Goal: Task Accomplishment & Management: Complete application form

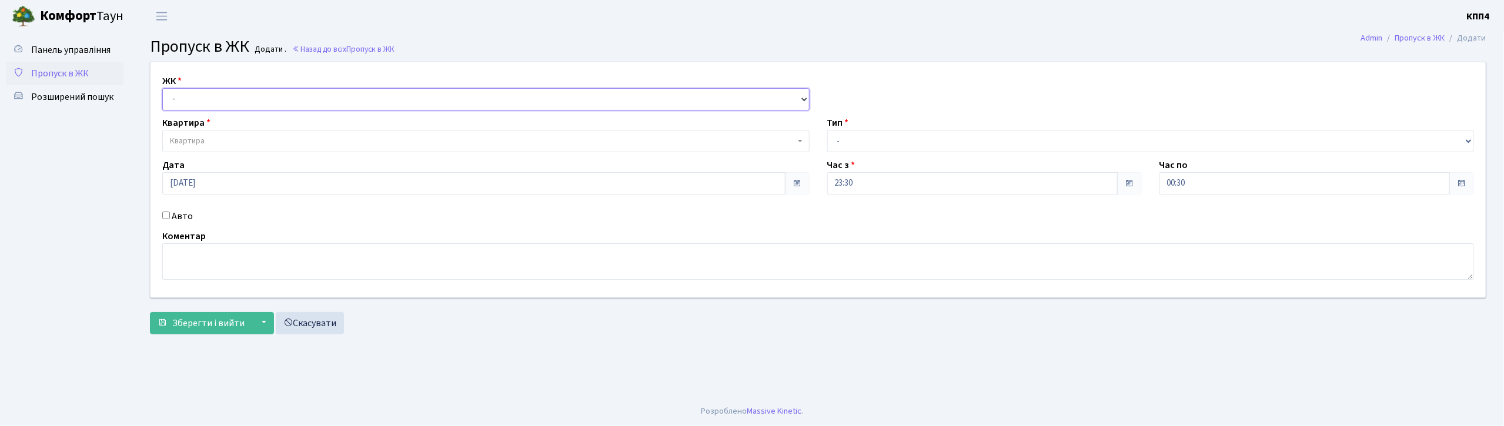
click at [228, 96] on select "- КТ, вул. Регенераторна, 4 КТ2, просп. [STREET_ADDRESS] [STREET_ADDRESS] [PERS…" at bounding box center [485, 99] width 647 height 22
select select "271"
click at [162, 88] on select "- КТ, вул. Регенераторна, 4 КТ2, просп. [STREET_ADDRESS] [STREET_ADDRESS] [PERS…" at bounding box center [485, 99] width 647 height 22
select select
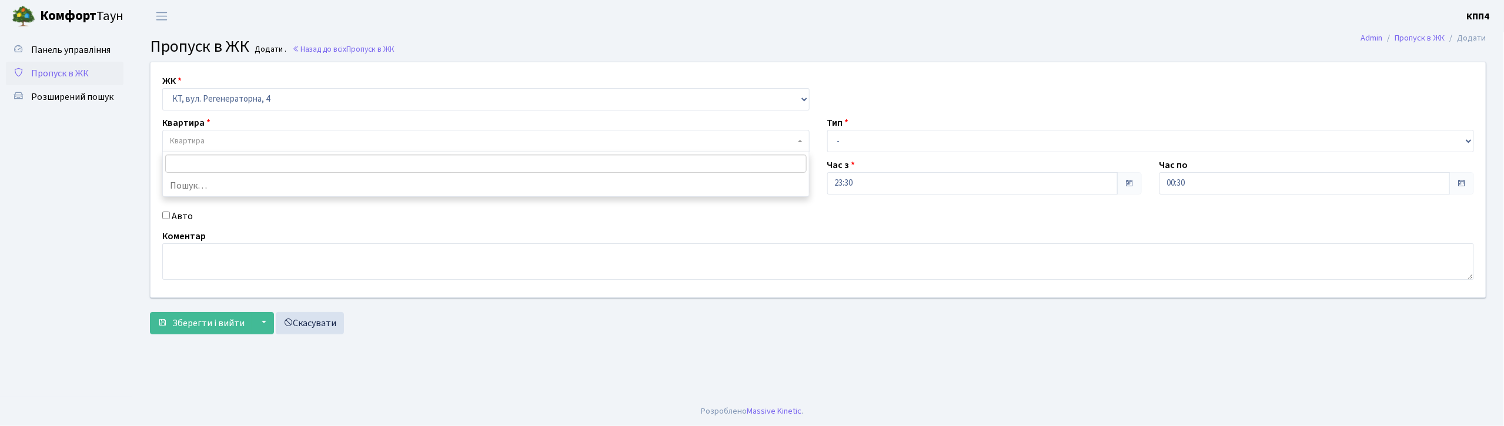
click at [206, 140] on span "Квартира" at bounding box center [482, 141] width 625 height 12
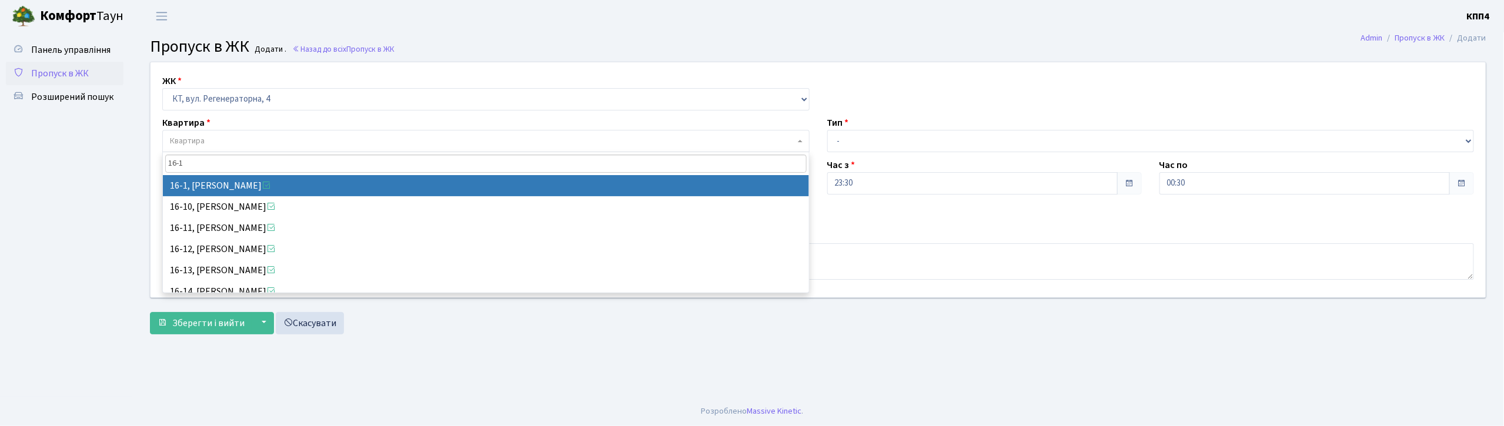
type input "16-1"
select select "8562"
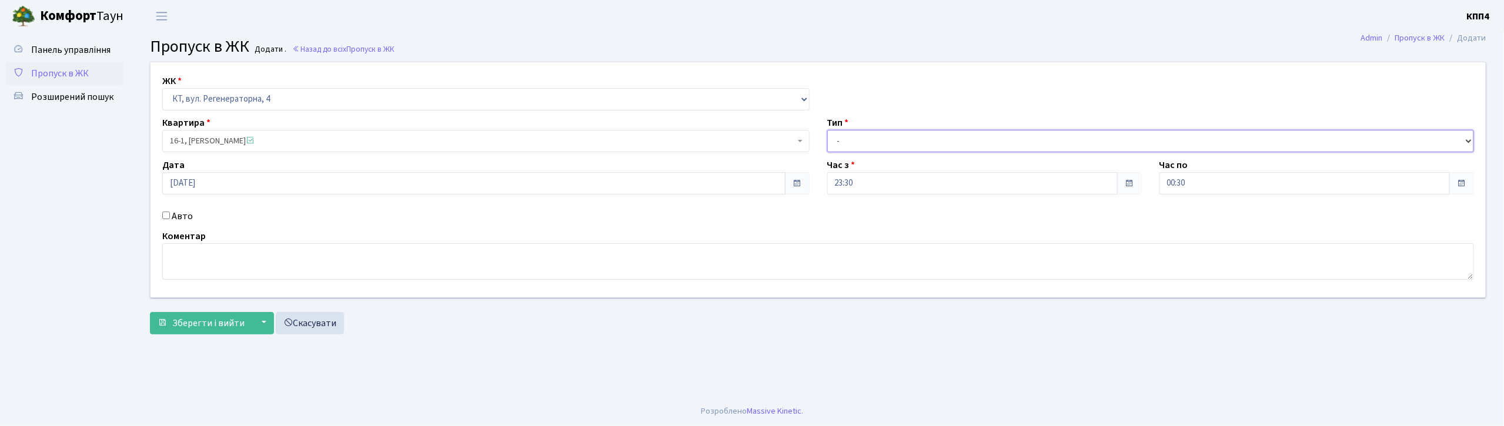
click at [928, 148] on select "- Доставка Таксі Гості Сервіс" at bounding box center [1150, 141] width 647 height 22
select select "3"
click at [827, 130] on select "- Доставка Таксі Гості Сервіс" at bounding box center [1150, 141] width 647 height 22
click at [476, 262] on textarea at bounding box center [818, 261] width 1312 height 36
type textarea "ВСІХ"
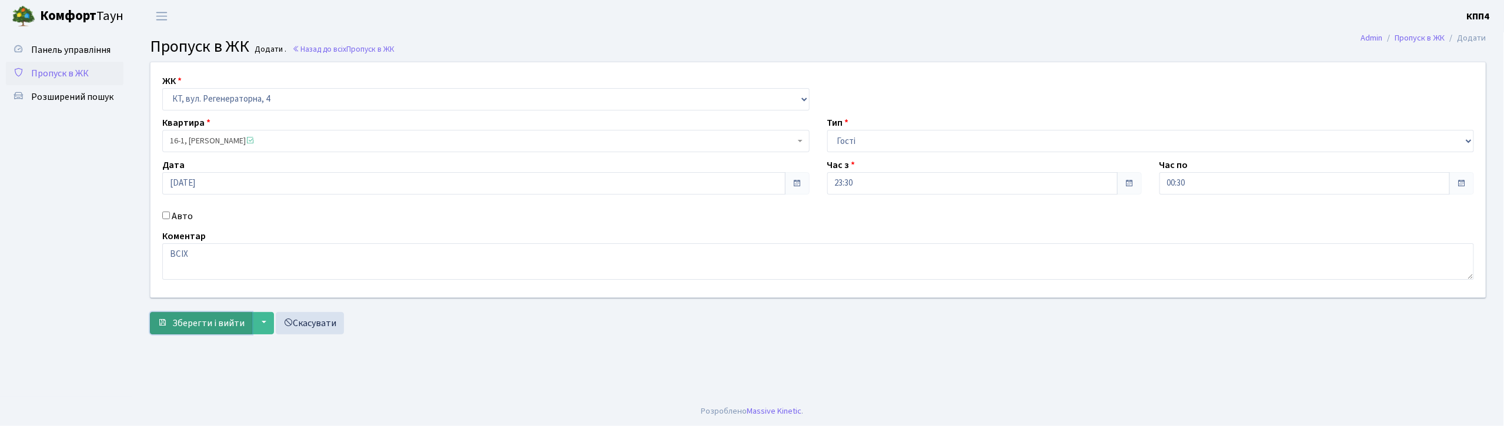
click at [193, 332] on button "Зберегти і вийти" at bounding box center [201, 323] width 102 height 22
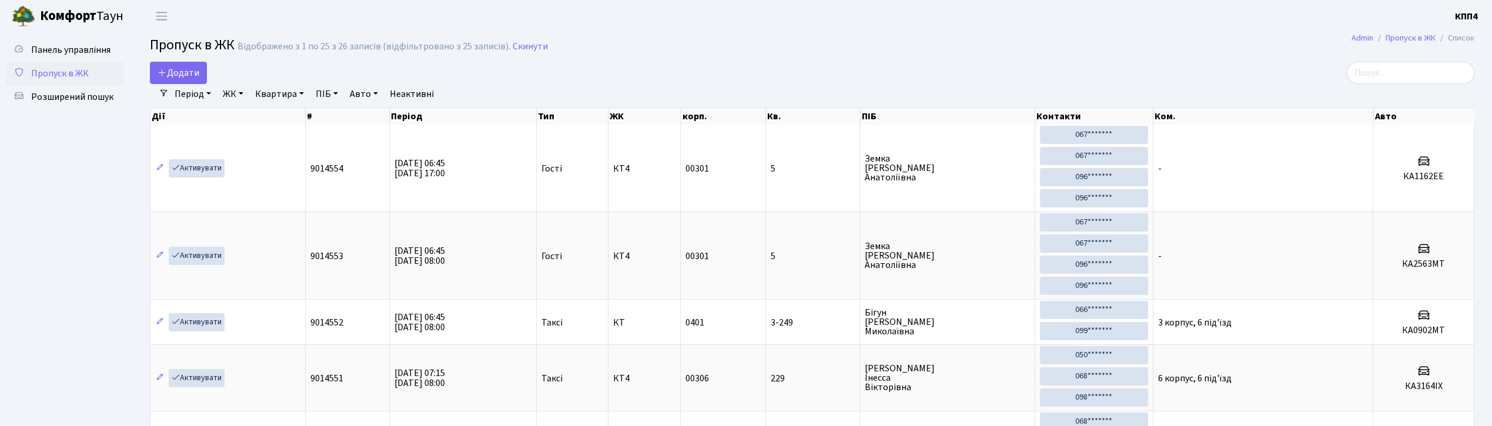
select select "25"
click at [171, 76] on span "Додати" at bounding box center [179, 72] width 42 height 13
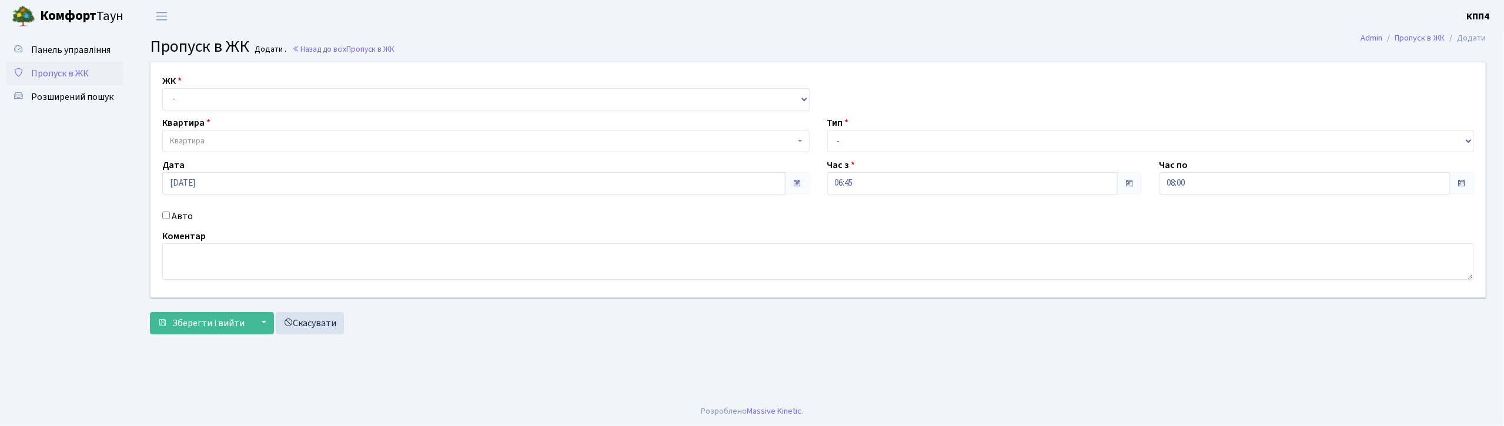
click at [50, 76] on span "Пропуск в ЖК" at bounding box center [60, 73] width 58 height 13
drag, startPoint x: 266, startPoint y: 95, endPoint x: 266, endPoint y: 106, distance: 11.2
click at [266, 95] on select "- КТ, вул. Регенераторна, 4 КТ2, просп. [STREET_ADDRESS] [STREET_ADDRESS] [PERS…" at bounding box center [485, 99] width 647 height 22
select select "271"
click at [162, 88] on select "- КТ, вул. Регенераторна, 4 КТ2, просп. [STREET_ADDRESS] [STREET_ADDRESS] [PERS…" at bounding box center [485, 99] width 647 height 22
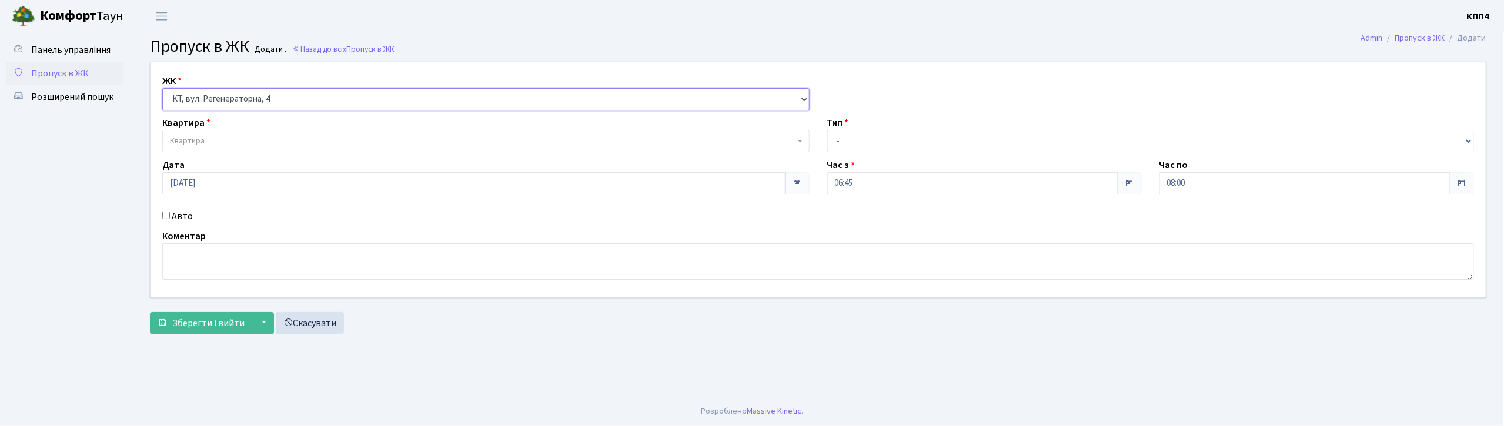
select select
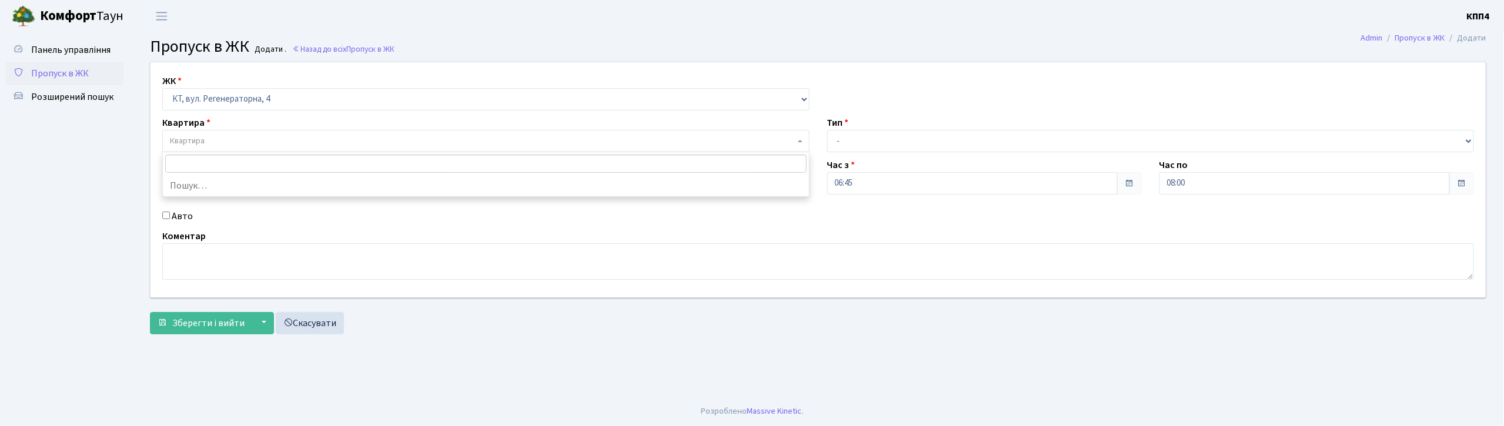
click at [259, 132] on span "Квартира" at bounding box center [485, 141] width 647 height 22
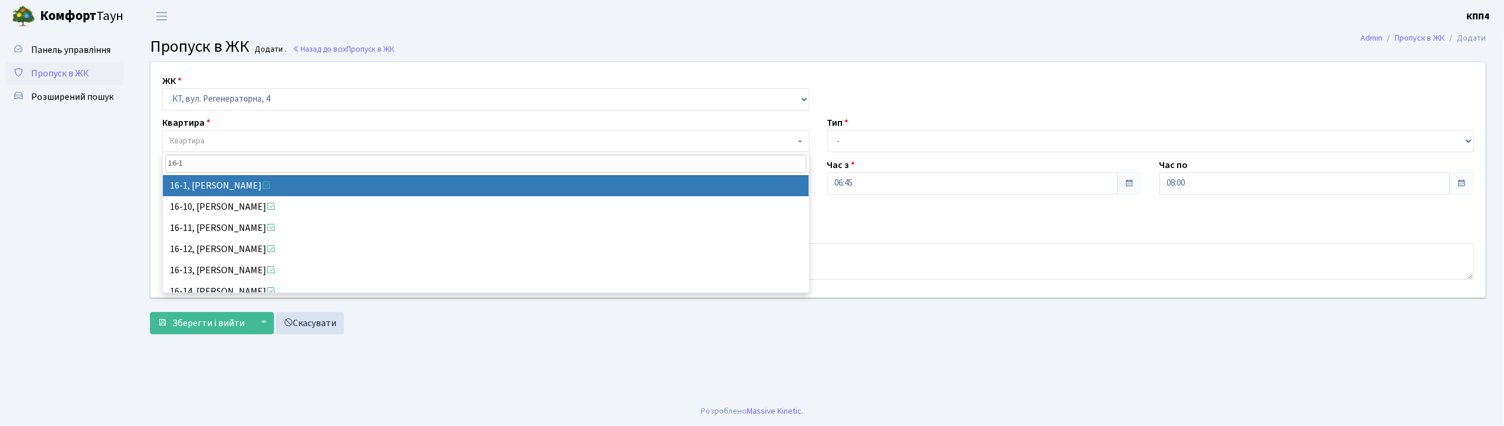
type input "16-1"
select select "8562"
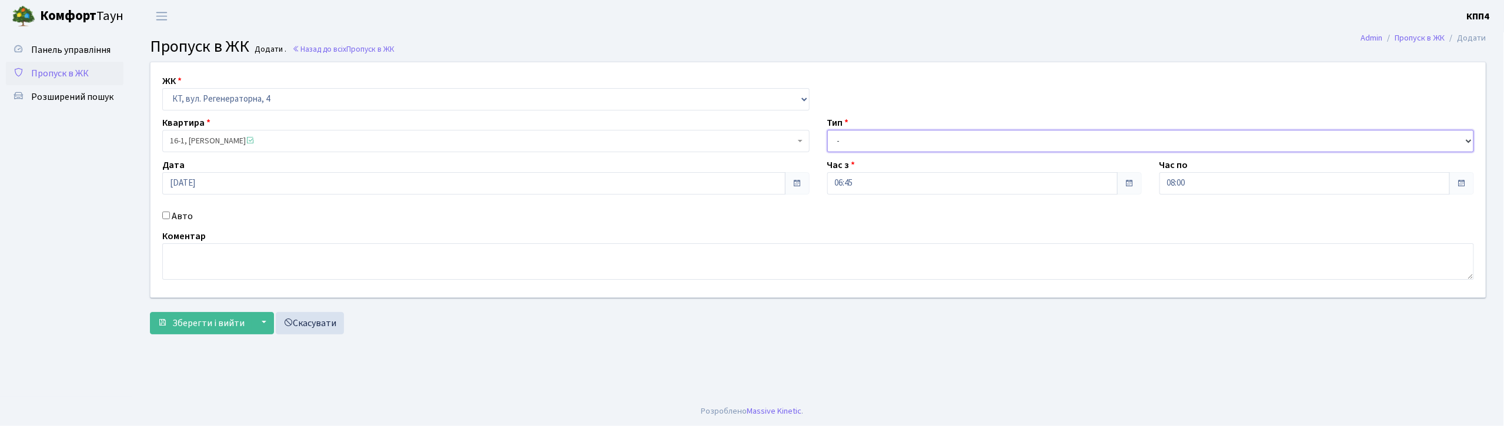
click at [871, 146] on select "- Доставка Таксі Гості Сервіс" at bounding box center [1150, 141] width 647 height 22
select select "3"
click at [827, 130] on select "- Доставка Таксі Гості Сервіс" at bounding box center [1150, 141] width 647 height 22
click at [201, 264] on textarea at bounding box center [818, 261] width 1312 height 36
type textarea "ВСІХ"
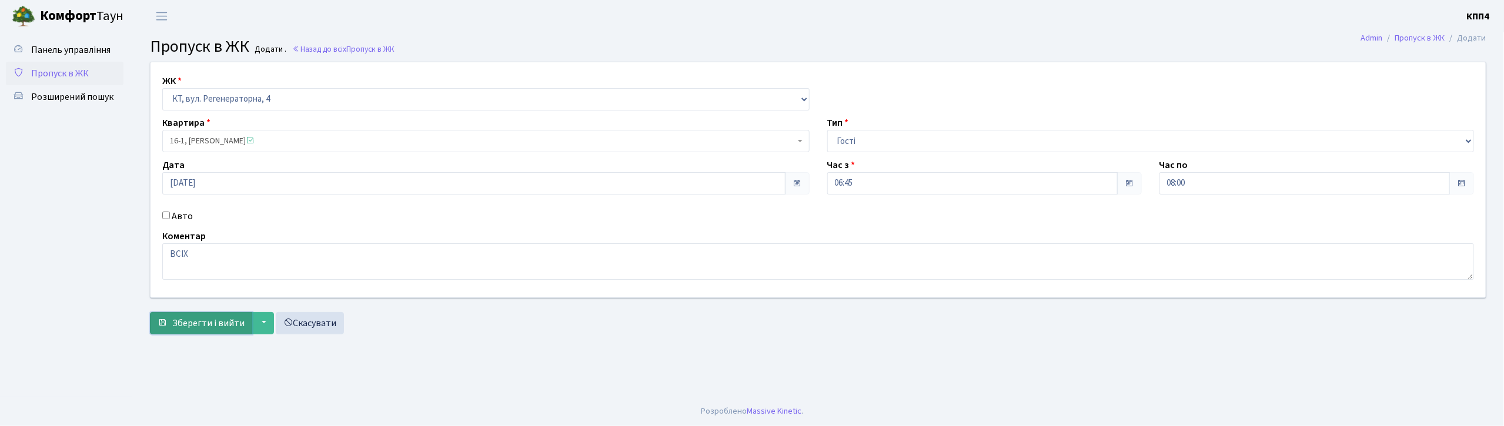
click at [203, 316] on button "Зберегти і вийти" at bounding box center [201, 323] width 102 height 22
click at [168, 216] on input "Авто" at bounding box center [166, 216] width 8 height 8
checkbox input "true"
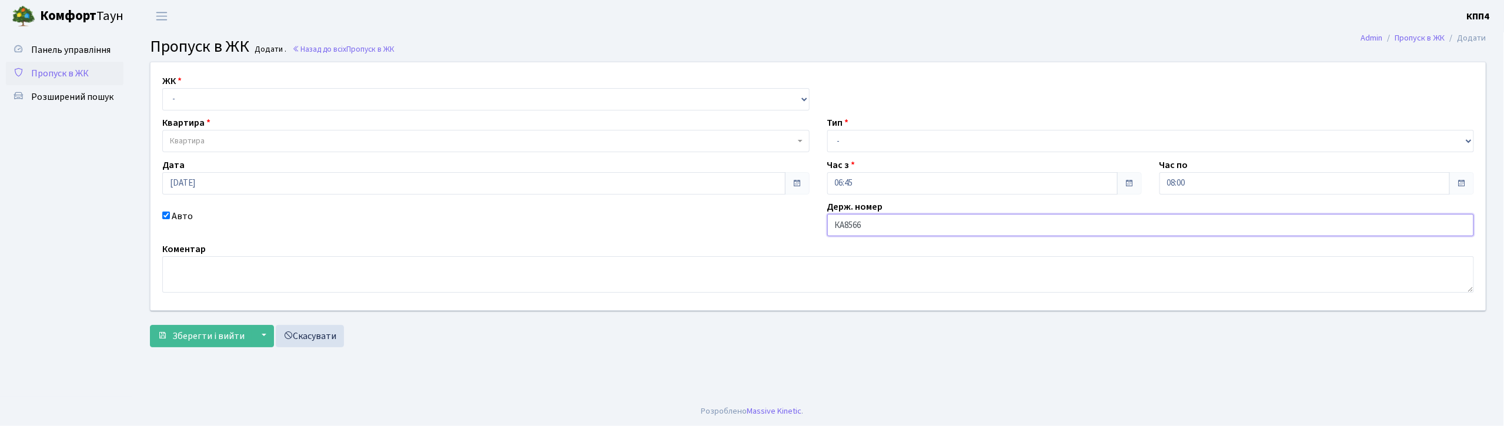
type input "КА8566ІН"
drag, startPoint x: 834, startPoint y: 225, endPoint x: 864, endPoint y: 216, distance: 31.7
click at [902, 222] on input "КА8566ІН" at bounding box center [1150, 225] width 647 height 22
drag, startPoint x: 432, startPoint y: 89, endPoint x: 432, endPoint y: 106, distance: 16.5
click at [432, 89] on select "- КТ, вул. Регенераторна, 4 КТ2, просп. [STREET_ADDRESS] [STREET_ADDRESS] [PERS…" at bounding box center [485, 99] width 647 height 22
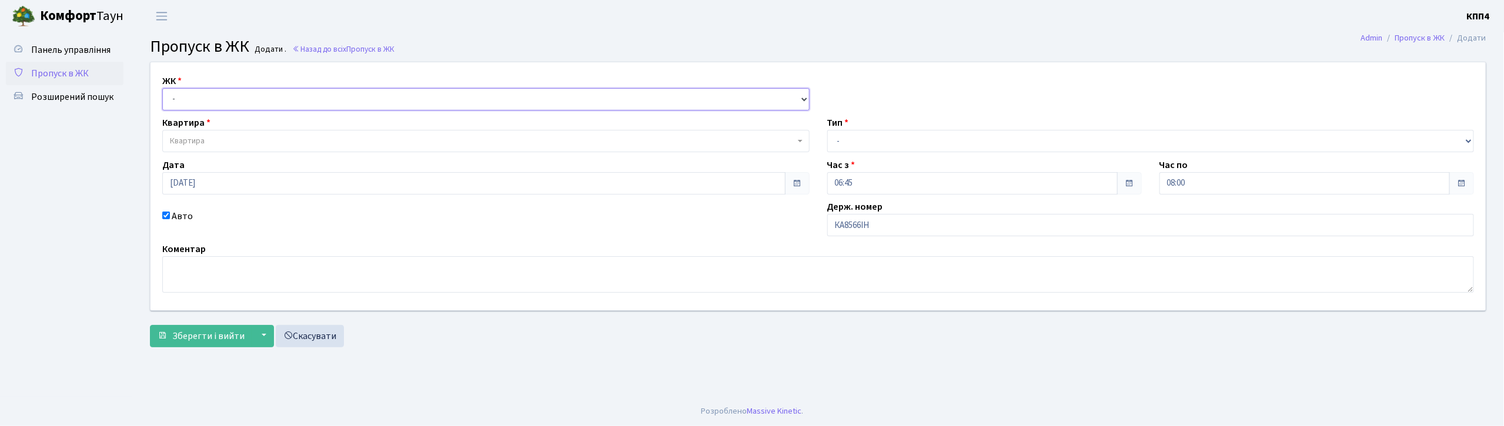
select select "271"
click at [162, 88] on select "- КТ, вул. Регенераторна, 4 КТ2, просп. [STREET_ADDRESS] [STREET_ADDRESS] [PERS…" at bounding box center [485, 99] width 647 height 22
select select
click at [419, 149] on span "Квартира" at bounding box center [485, 141] width 647 height 22
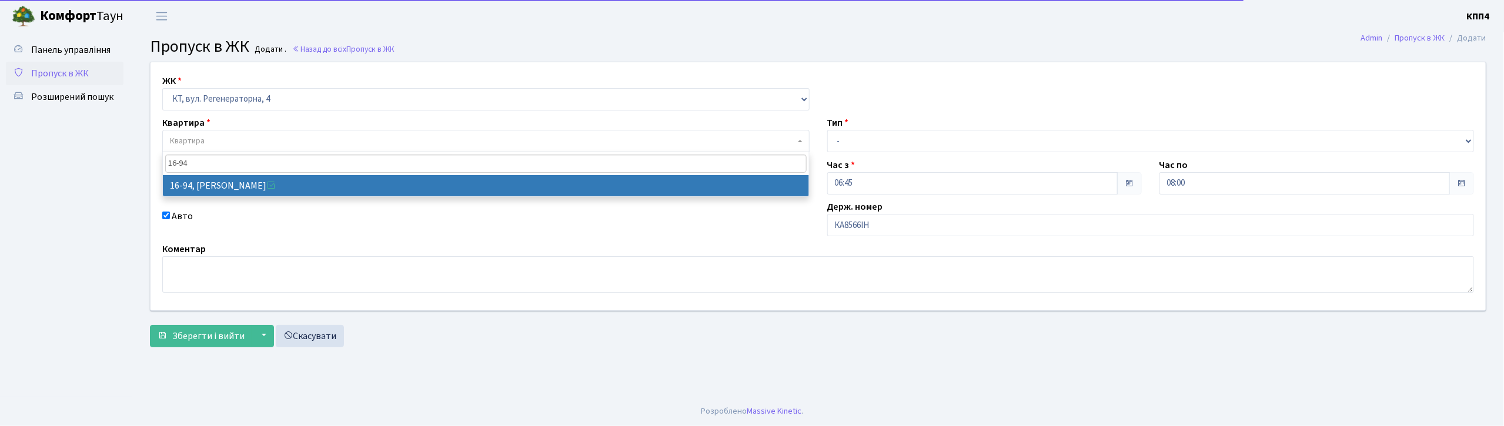
type input "16-94"
select select "8655"
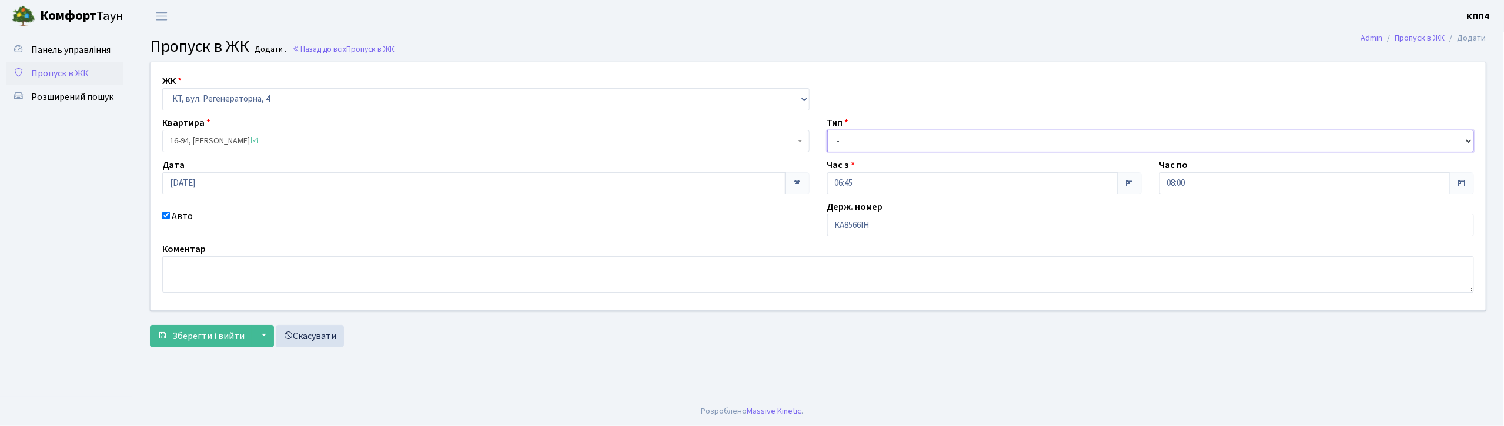
click at [950, 135] on select "- Доставка Таксі Гості Сервіс" at bounding box center [1150, 141] width 647 height 22
select select "2"
click at [827, 130] on select "- Доставка Таксі Гості Сервіс" at bounding box center [1150, 141] width 647 height 22
click at [207, 342] on span "Зберегти і вийти" at bounding box center [208, 336] width 72 height 13
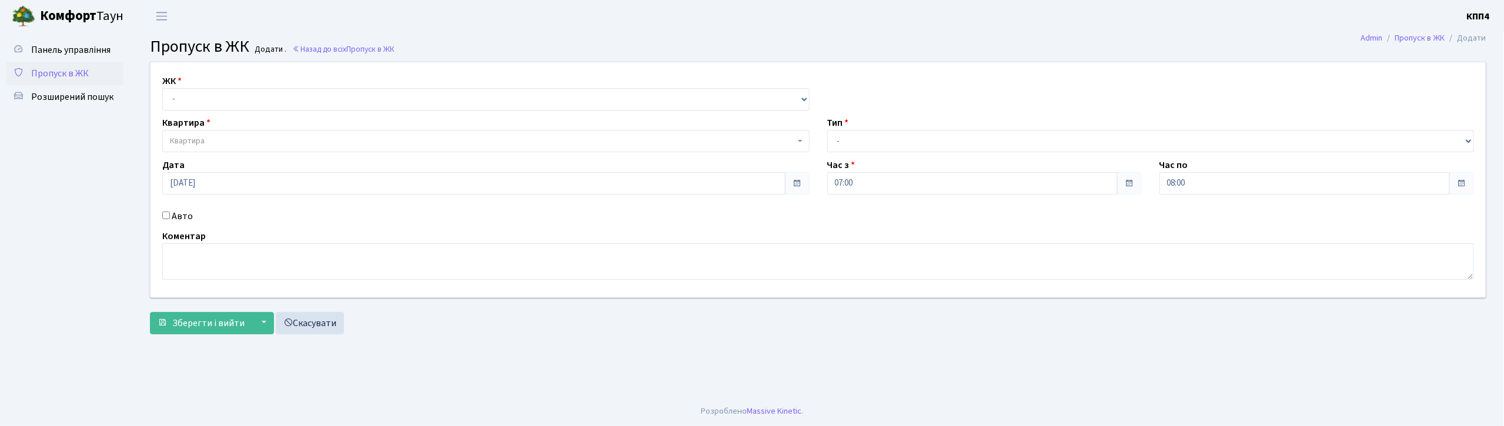
click at [165, 214] on input "Авто" at bounding box center [166, 216] width 8 height 8
checkbox input "true"
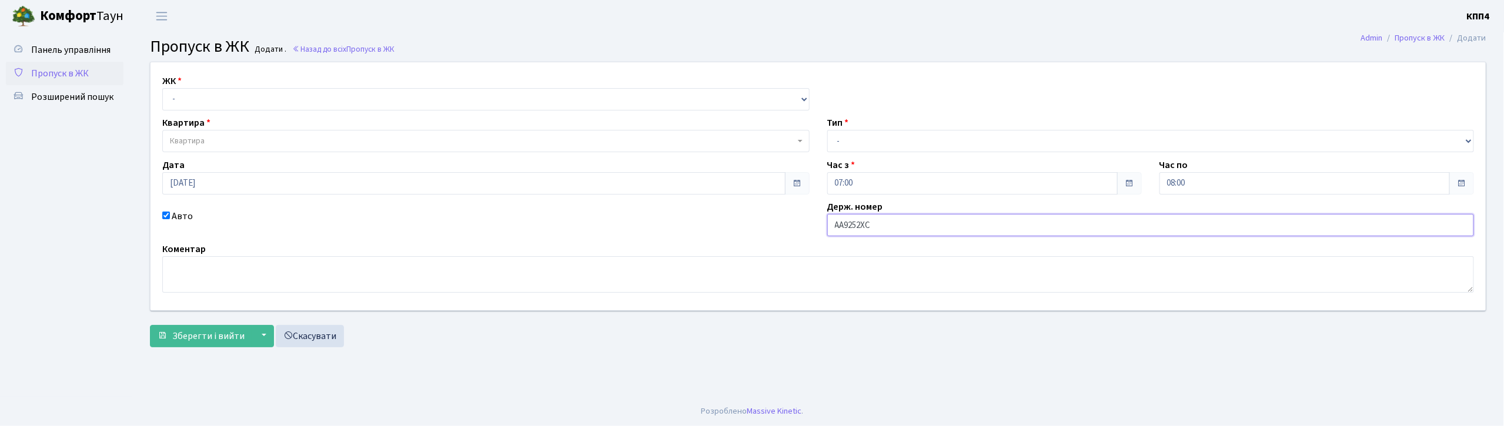
type input "АА9252ХС"
click at [883, 142] on select "- Доставка Таксі Гості Сервіс" at bounding box center [1150, 141] width 647 height 22
select select "2"
click at [827, 130] on select "- Доставка Таксі Гості Сервіс" at bounding box center [1150, 141] width 647 height 22
click at [255, 106] on select "- КТ, вул. Регенераторна, 4 КТ2, просп. [STREET_ADDRESS] [STREET_ADDRESS] [PERS…" at bounding box center [485, 99] width 647 height 22
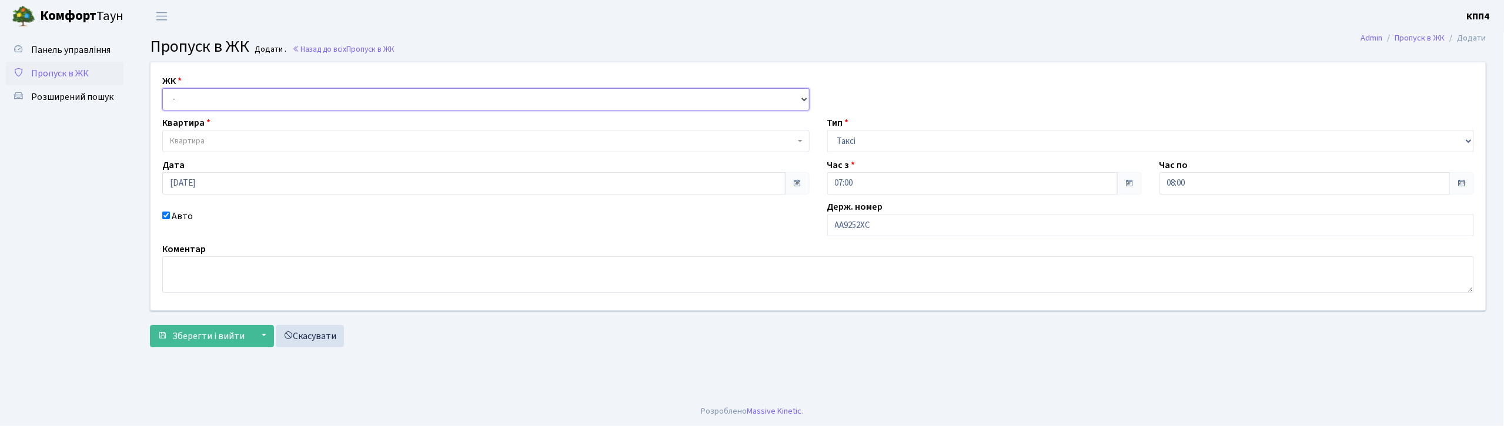
select select "271"
click at [162, 88] on select "- КТ, вул. Регенераторна, 4 КТ2, просп. [STREET_ADDRESS] [STREET_ADDRESS] [PERS…" at bounding box center [485, 99] width 647 height 22
select select
click at [232, 143] on span "Квартира" at bounding box center [482, 141] width 625 height 12
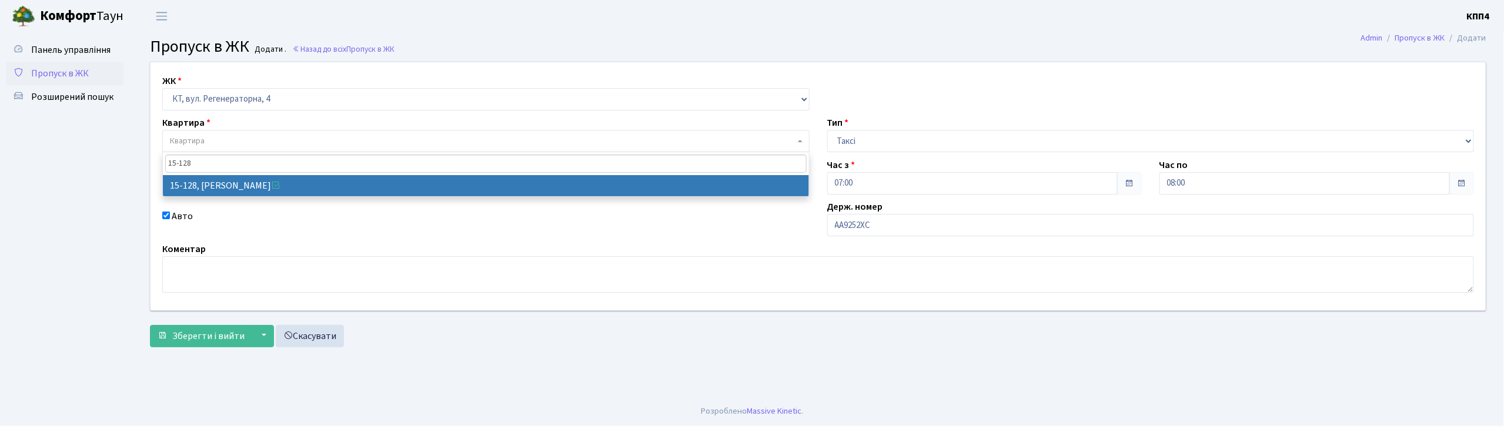
type input "15-128"
select select "8903"
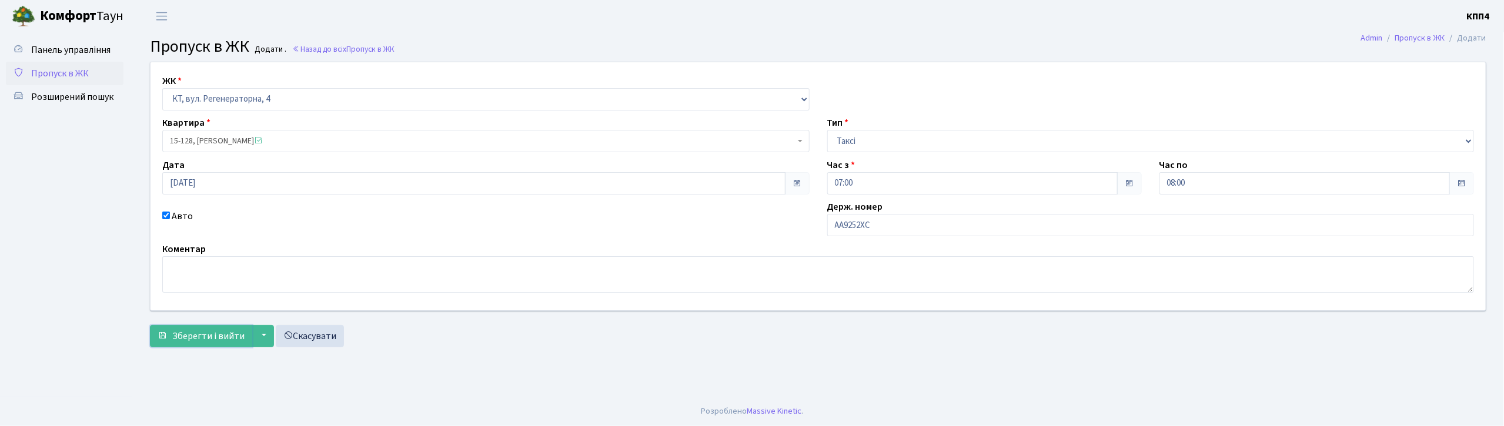
drag, startPoint x: 193, startPoint y: 332, endPoint x: 243, endPoint y: 322, distance: 51.0
click at [196, 330] on span "Зберегти і вийти" at bounding box center [208, 336] width 72 height 13
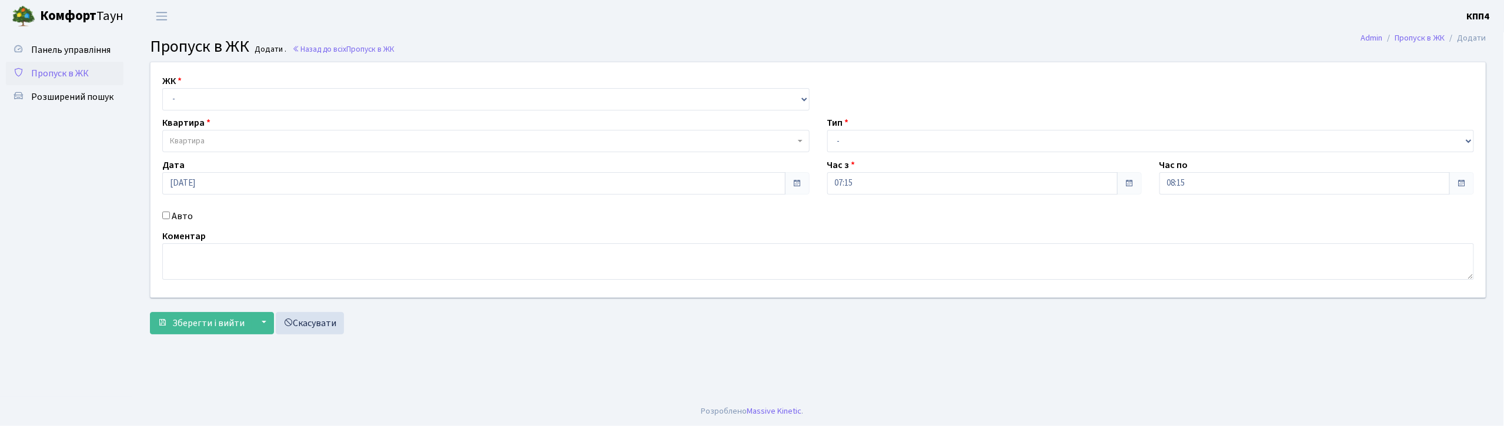
click at [165, 215] on input "Авто" at bounding box center [166, 216] width 8 height 8
checkbox input "true"
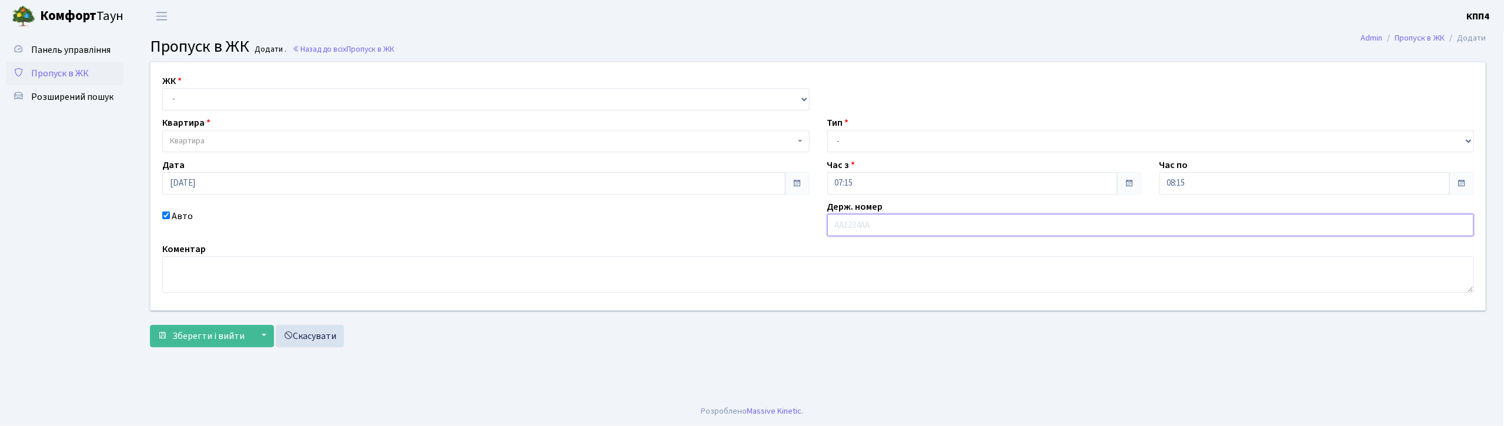
click at [909, 219] on input "text" at bounding box center [1150, 225] width 647 height 22
type input "КА0923НР"
click at [212, 95] on select "- КТ, вул. Регенераторна, 4 КТ2, просп. Соборності, 17 КТ3, вул. Березнева, 16 …" at bounding box center [485, 99] width 647 height 22
select select "271"
click at [162, 88] on select "- КТ, вул. Регенераторна, 4 КТ2, просп. Соборності, 17 КТ3, вул. Березнева, 16 …" at bounding box center [485, 99] width 647 height 22
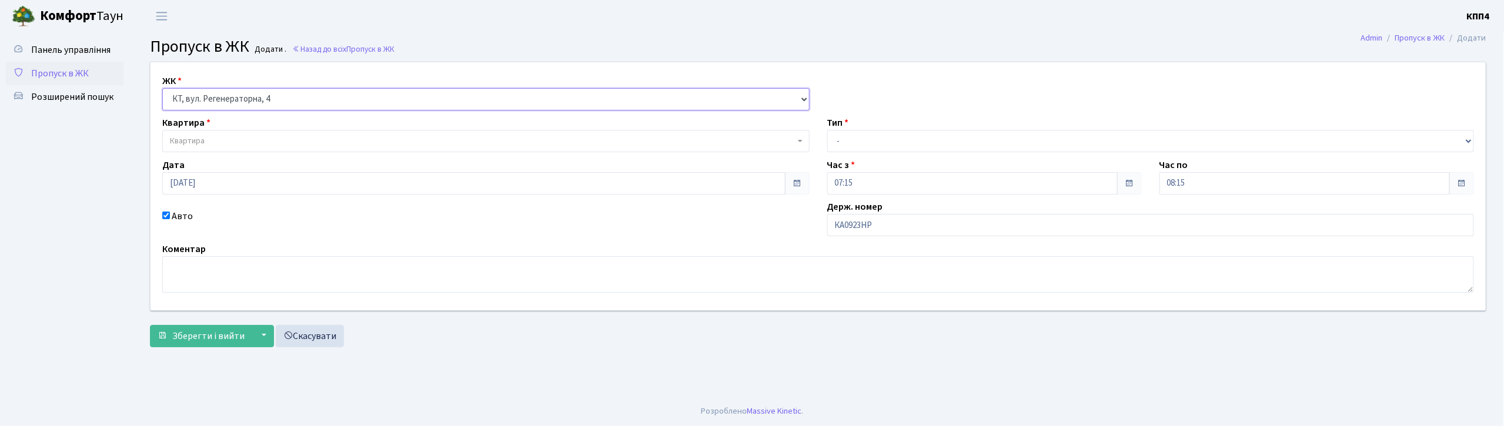
select select
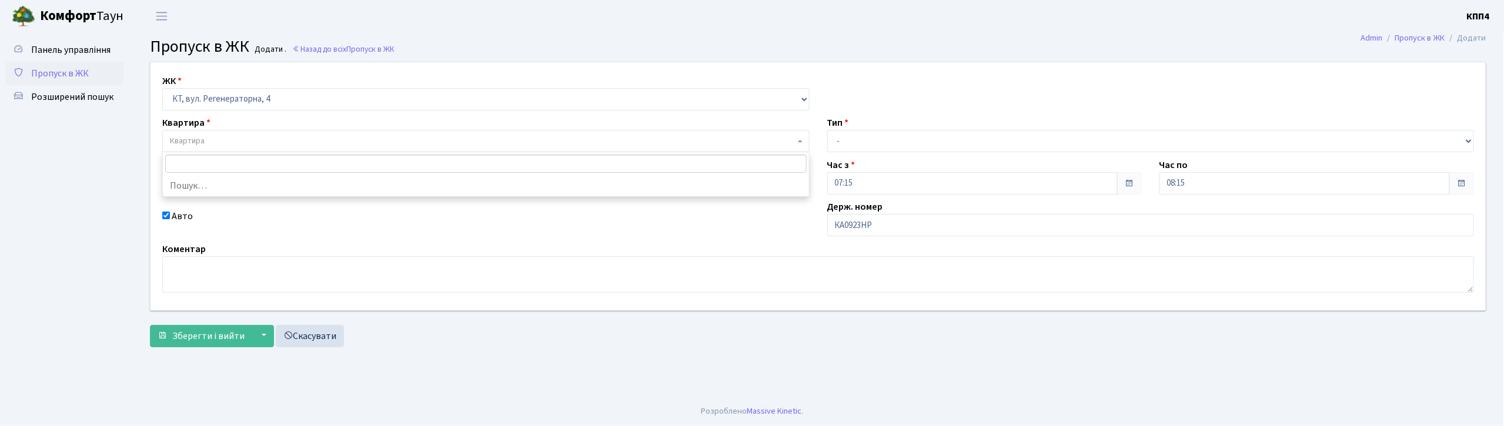
click at [221, 134] on span "Квартира" at bounding box center [485, 141] width 647 height 22
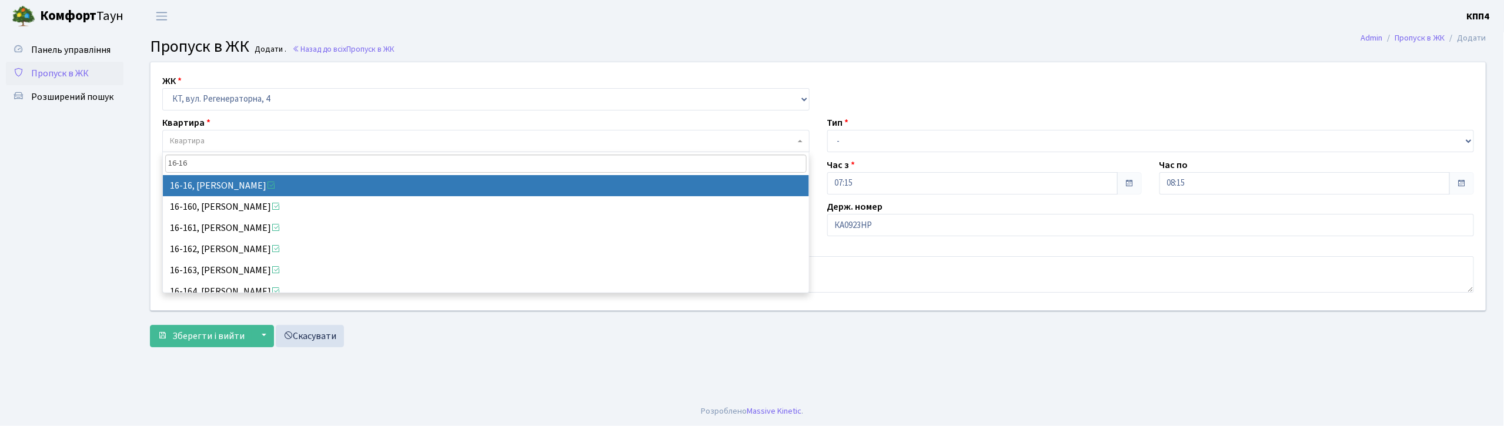
type input "16-16"
select select "8577"
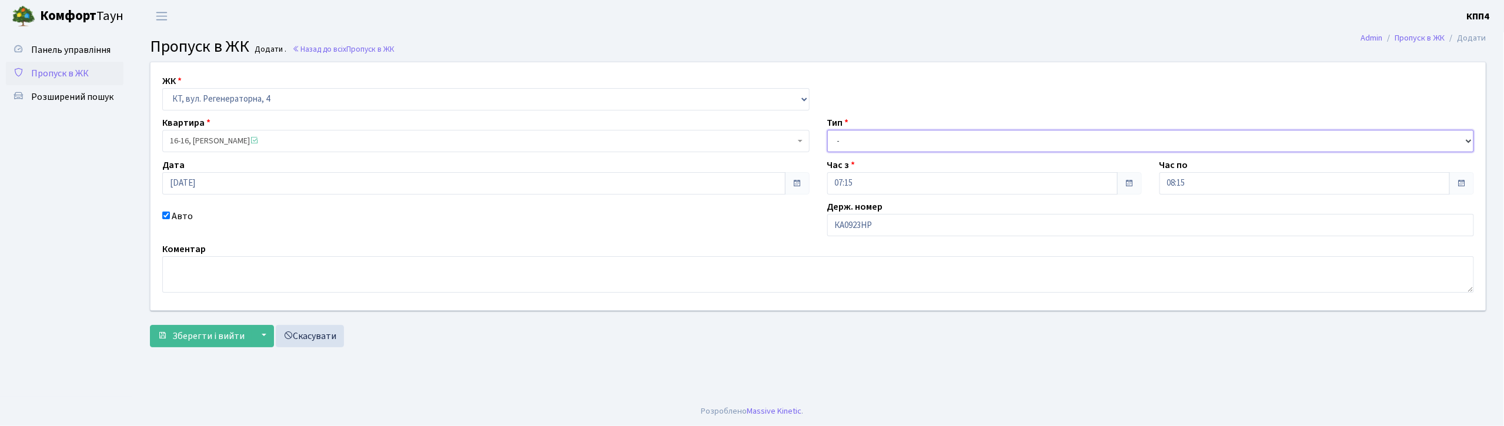
click at [855, 134] on select "- Доставка Таксі Гості Сервіс" at bounding box center [1150, 141] width 647 height 22
select select "2"
click at [827, 130] on select "- Доставка Таксі Гості Сервіс" at bounding box center [1150, 141] width 647 height 22
click at [202, 335] on span "Зберегти і вийти" at bounding box center [208, 336] width 72 height 13
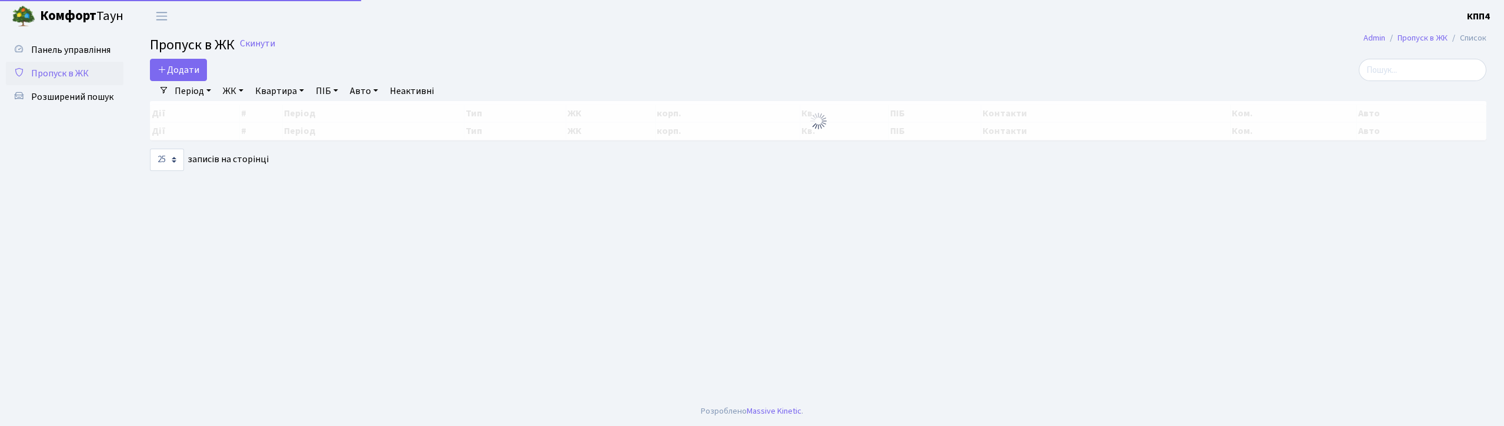
select select "25"
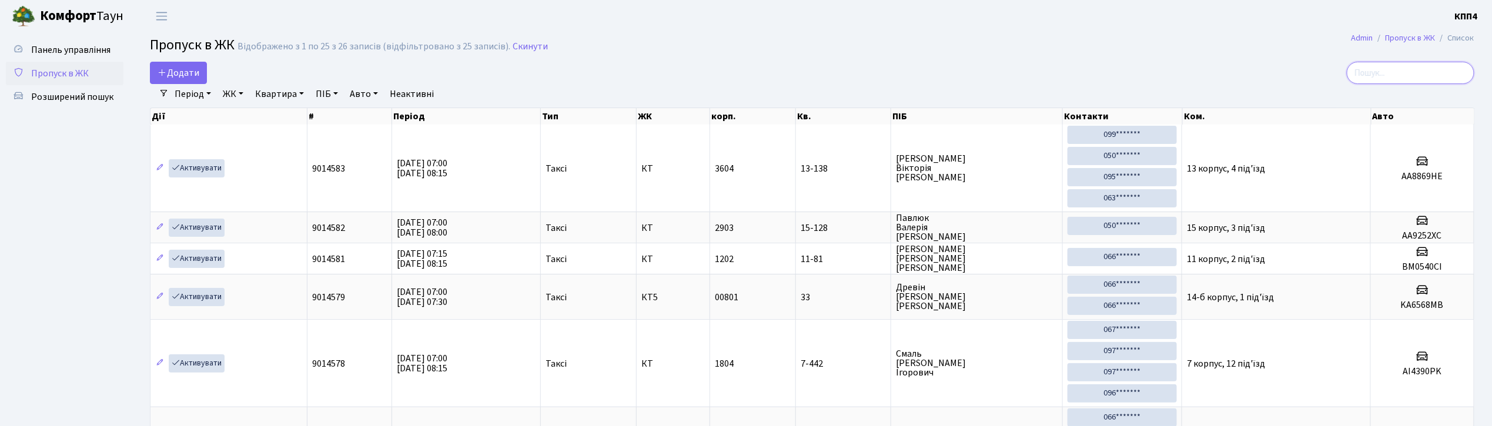
click at [1424, 76] on input "search" at bounding box center [1411, 73] width 128 height 22
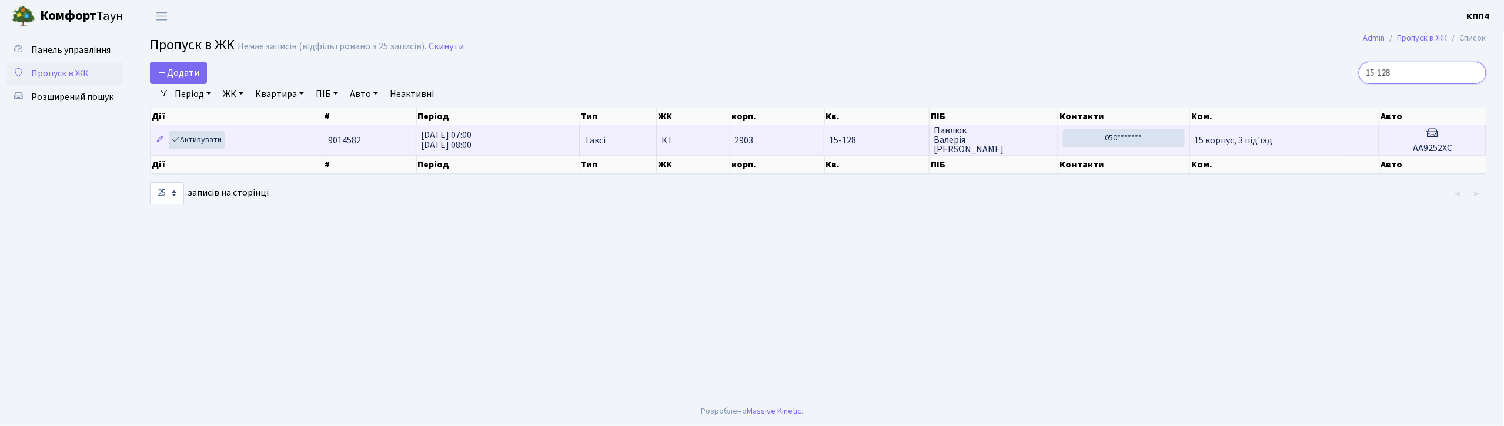
type input "15-128"
click at [882, 132] on td "15-128" at bounding box center [876, 140] width 105 height 31
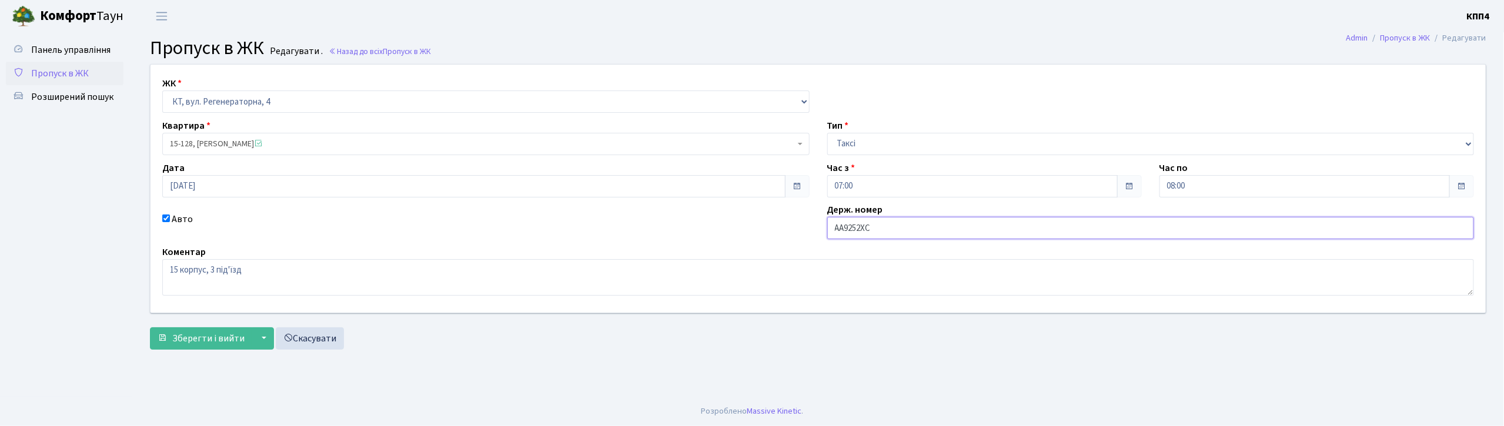
click at [873, 229] on input "АА9252ХС" at bounding box center [1150, 228] width 647 height 22
type input "АА9252ХН"
click at [205, 341] on span "Зберегти і вийти" at bounding box center [208, 338] width 72 height 13
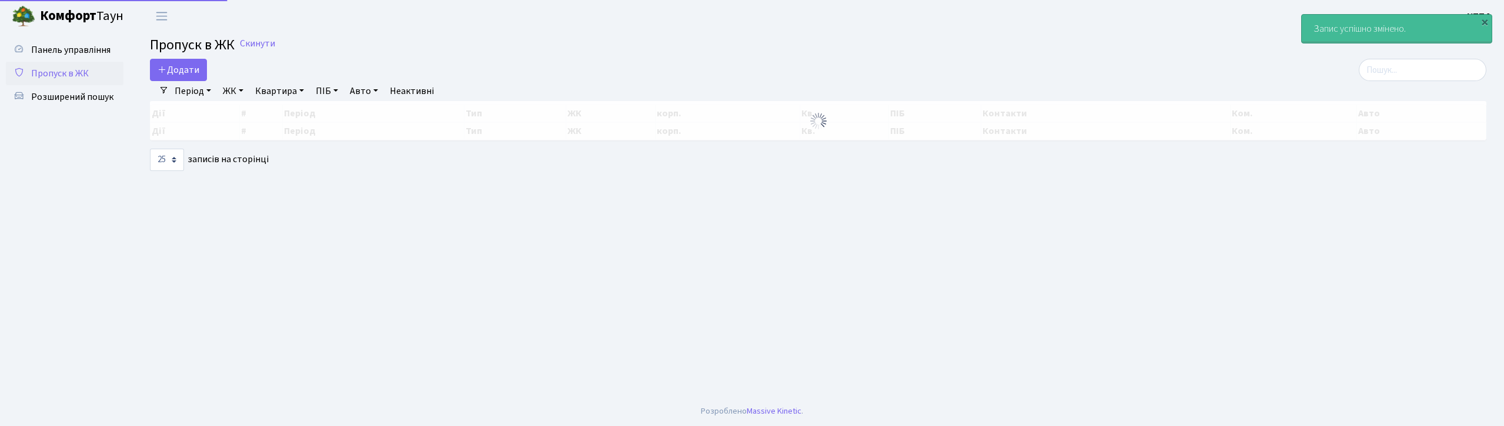
select select "25"
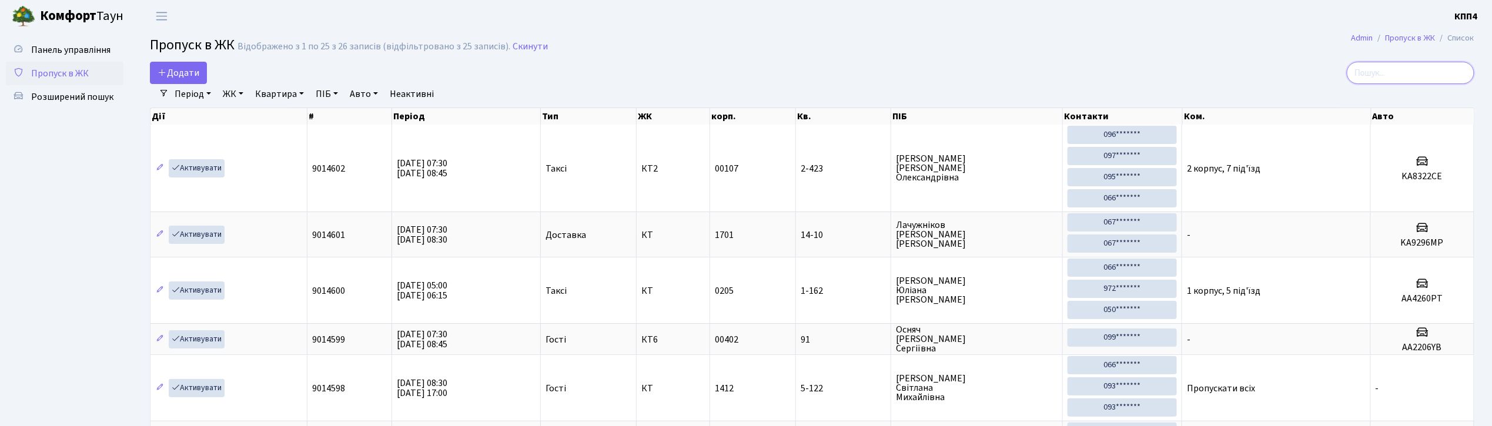
click at [1378, 72] on input "search" at bounding box center [1411, 73] width 128 height 22
click at [74, 99] on span "Розширений пошук" at bounding box center [72, 97] width 82 height 13
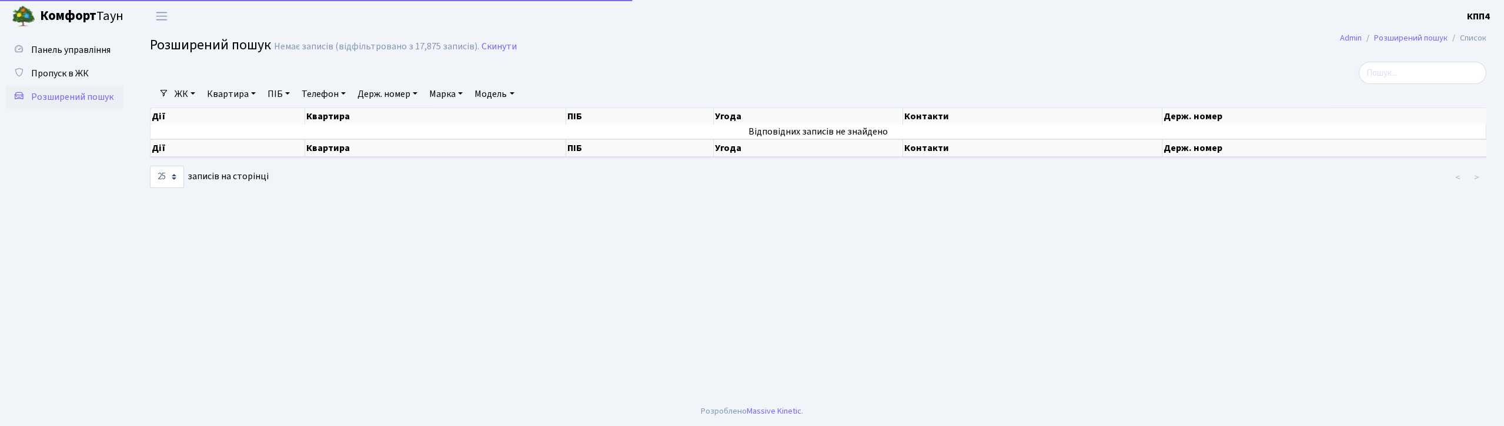
select select "25"
click at [226, 98] on link "Квартира" at bounding box center [231, 94] width 58 height 20
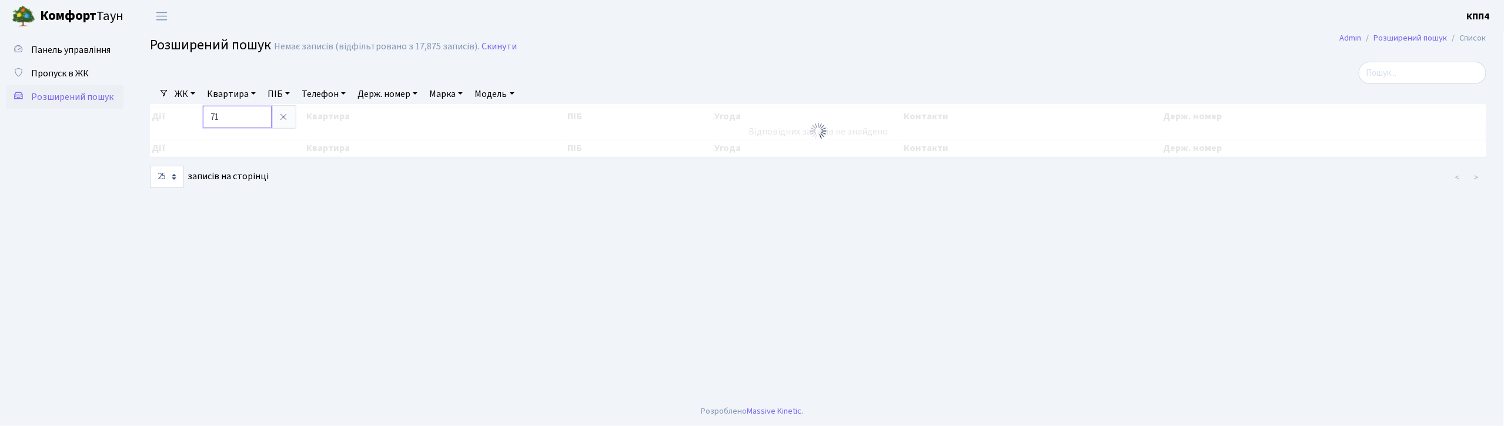
type input "7"
type input "14-228"
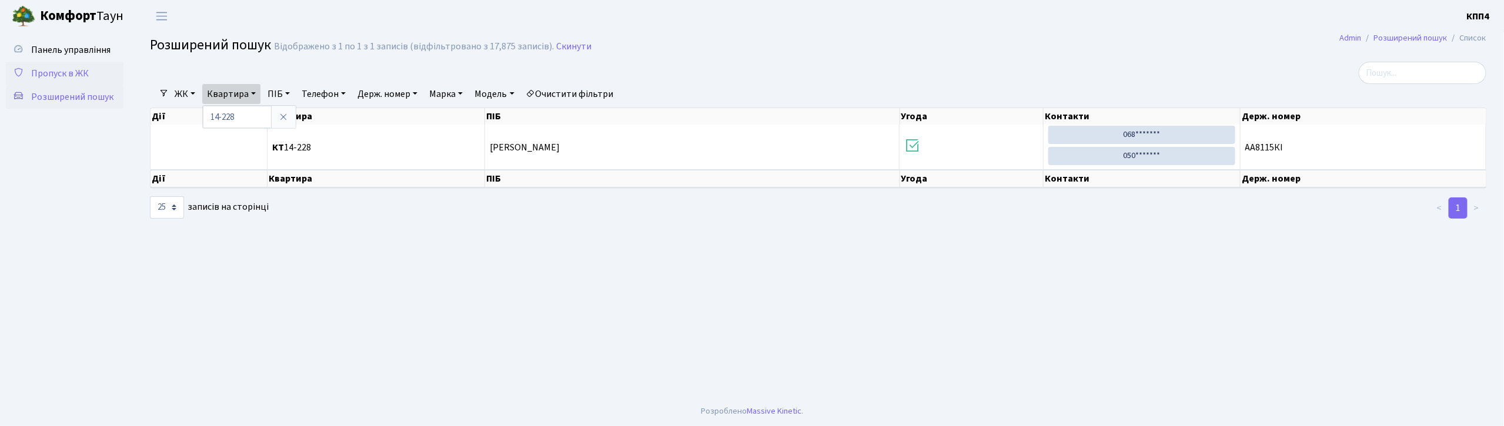
click at [74, 64] on link "Пропуск в ЖК" at bounding box center [65, 74] width 118 height 24
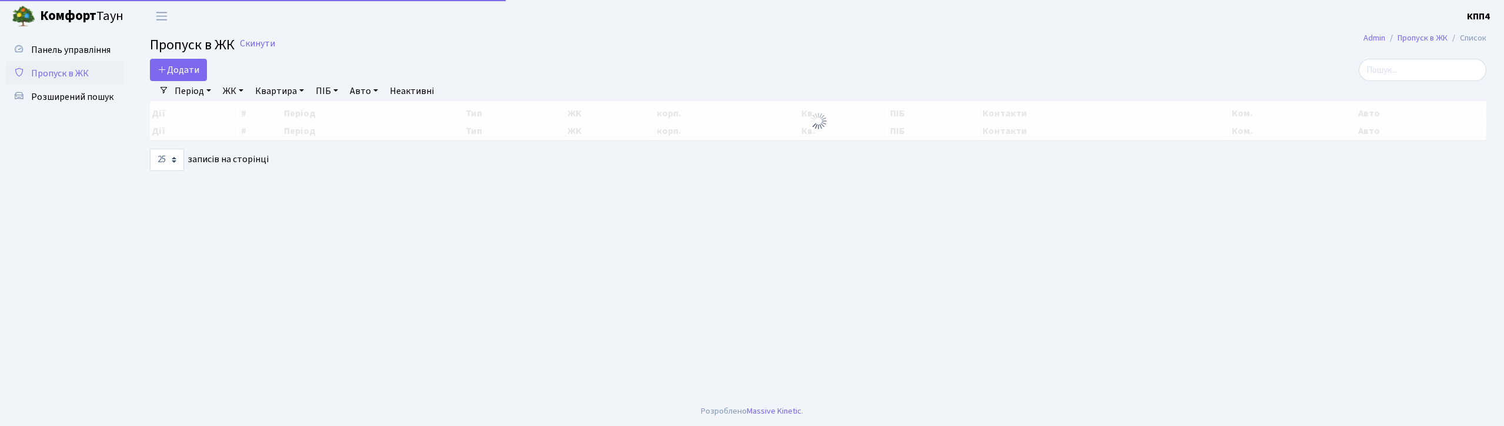
select select "25"
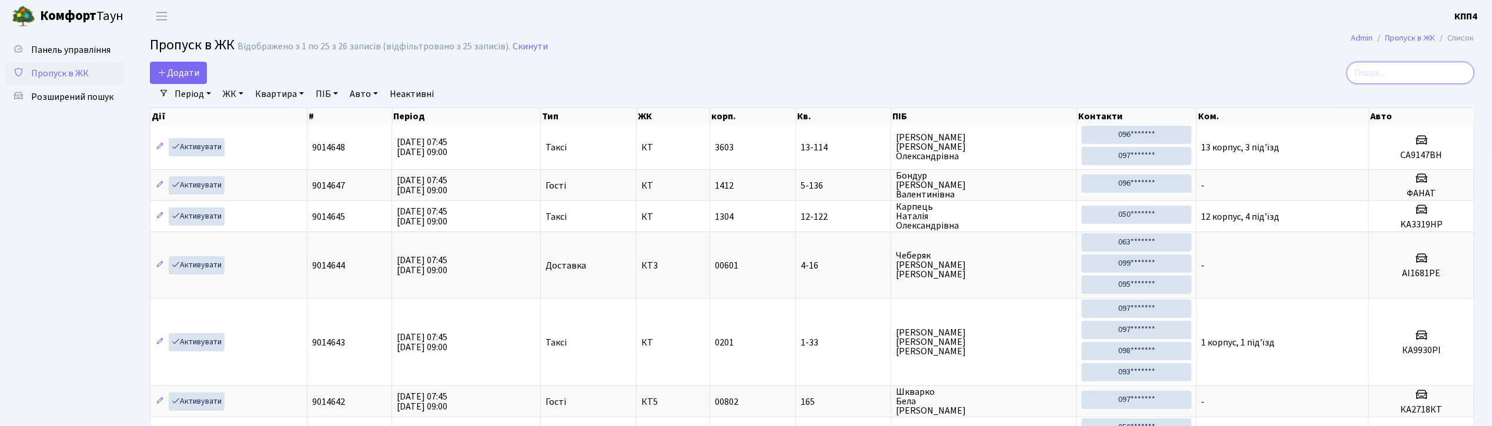
click at [1449, 68] on input "search" at bounding box center [1411, 73] width 128 height 22
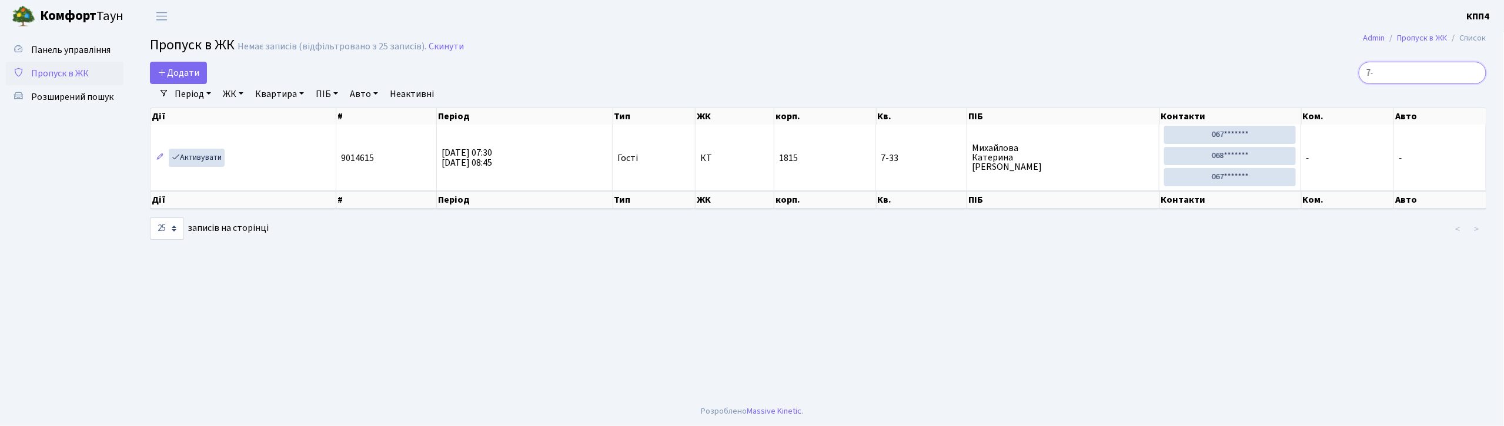
type input "7"
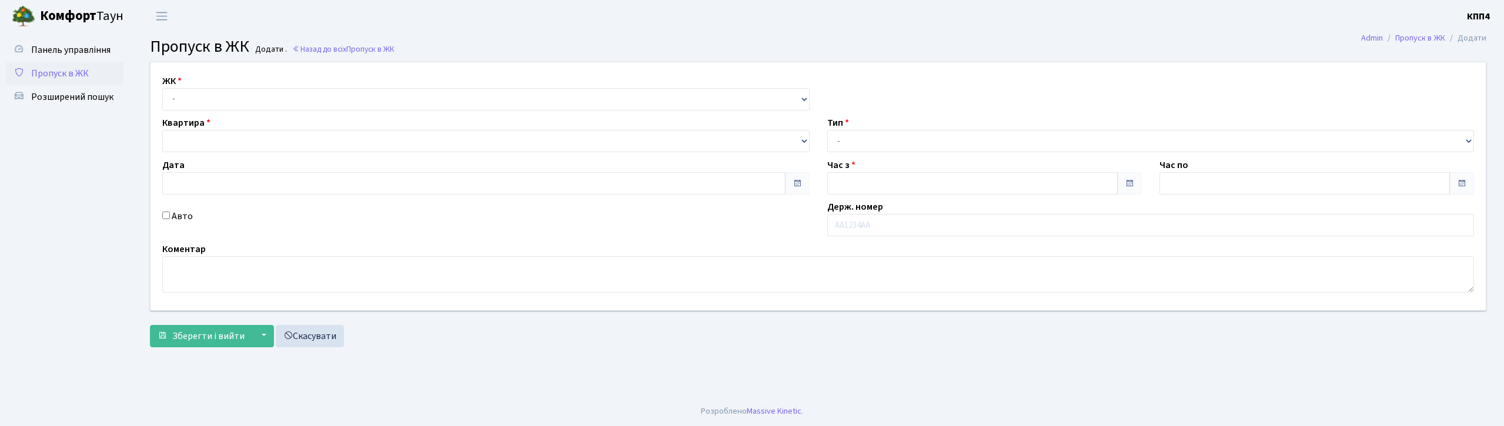
type input "[DATE]"
type input "07:30"
type input "08:45"
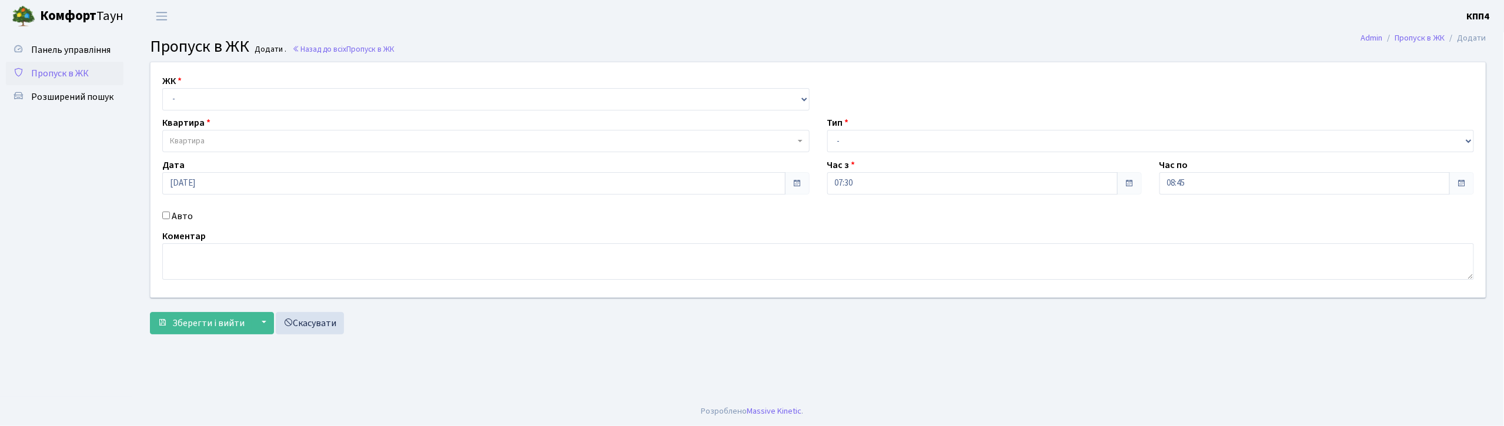
click at [167, 217] on input "Авто" at bounding box center [166, 216] width 8 height 8
checkbox input "true"
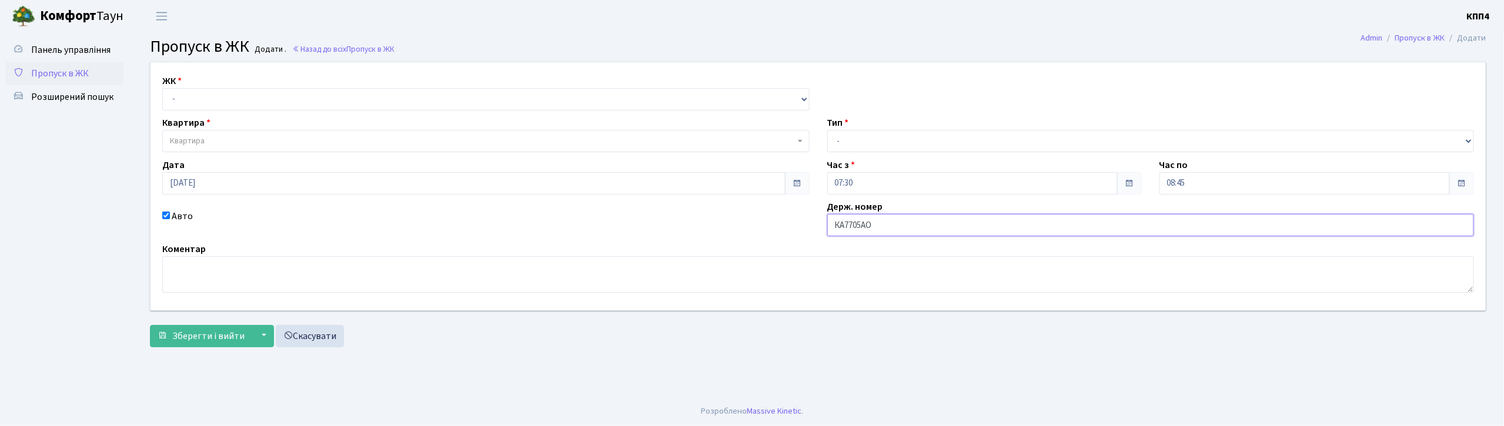
type input "КА7705АО"
click at [313, 102] on select "- КТ, вул. Регенераторна, 4 КТ2, просп. [STREET_ADDRESS] [STREET_ADDRESS] [PERS…" at bounding box center [485, 99] width 647 height 22
select select "271"
click at [162, 88] on select "- КТ, вул. Регенераторна, 4 КТ2, просп. [STREET_ADDRESS] [STREET_ADDRESS] [PERS…" at bounding box center [485, 99] width 647 height 22
select select
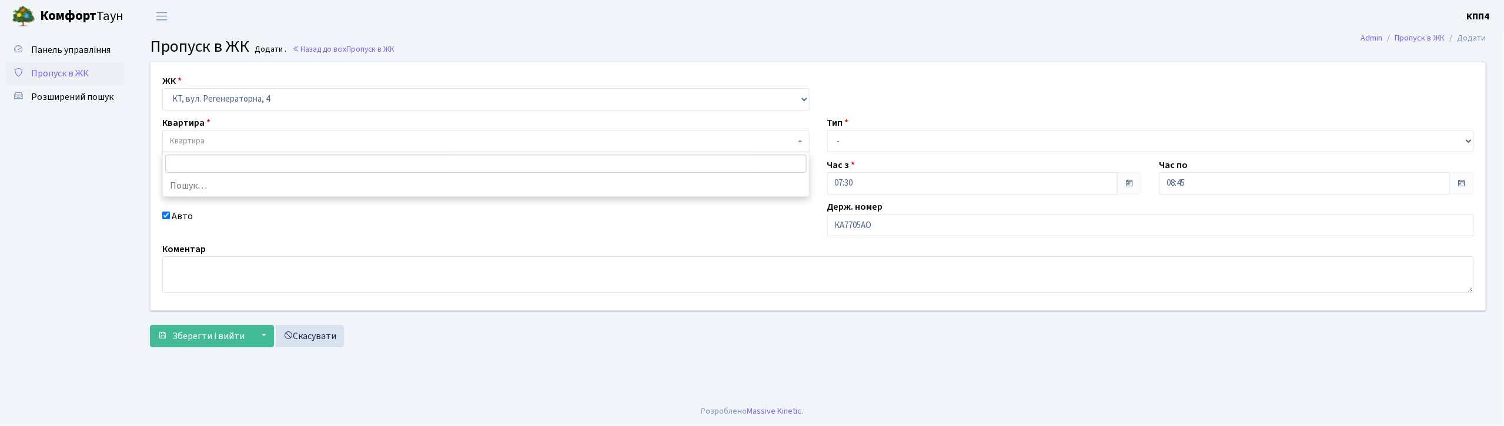
click at [302, 140] on span "Квартира" at bounding box center [482, 141] width 625 height 12
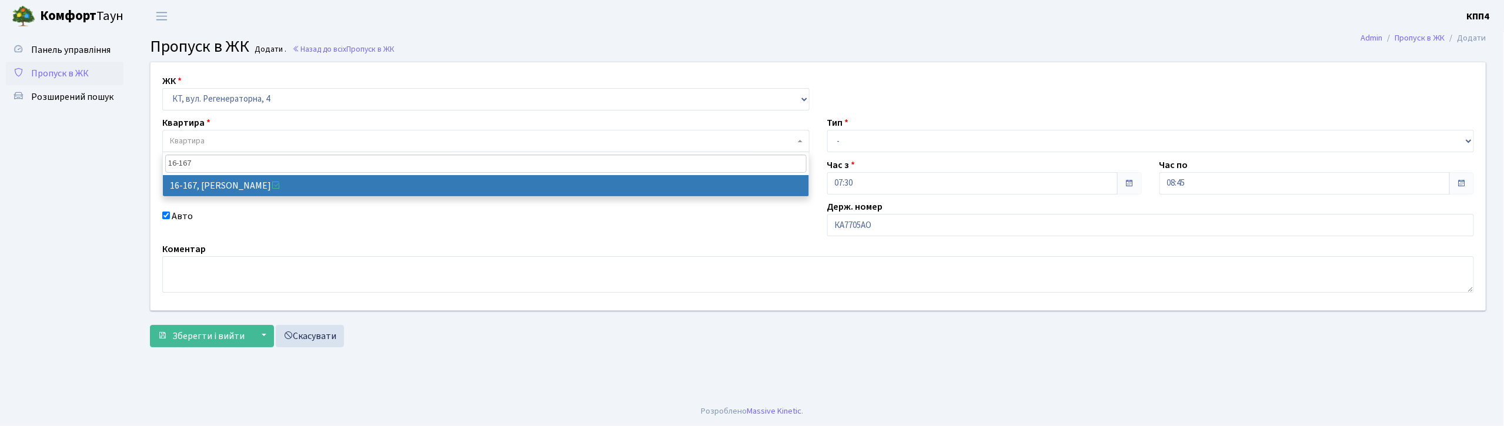
type input "16-167"
select select "8728"
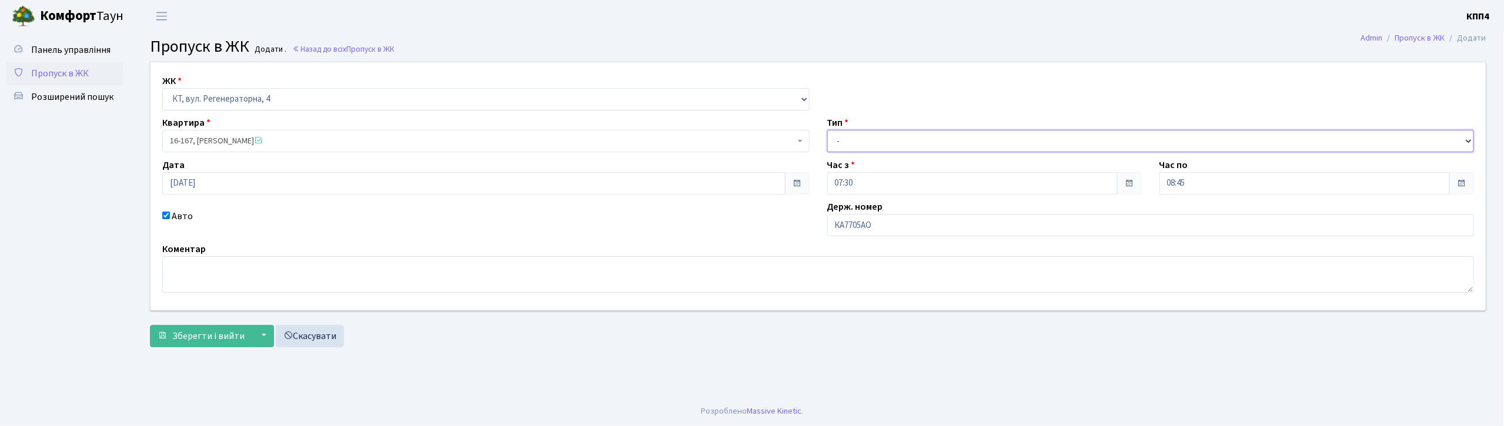
click at [858, 139] on select "- Доставка Таксі Гості Сервіс" at bounding box center [1150, 141] width 647 height 22
select select "3"
click at [827, 130] on select "- Доставка Таксі Гості Сервіс" at bounding box center [1150, 141] width 647 height 22
click at [196, 330] on span "Зберегти і вийти" at bounding box center [208, 336] width 72 height 13
